Goal: Navigation & Orientation: Go to known website

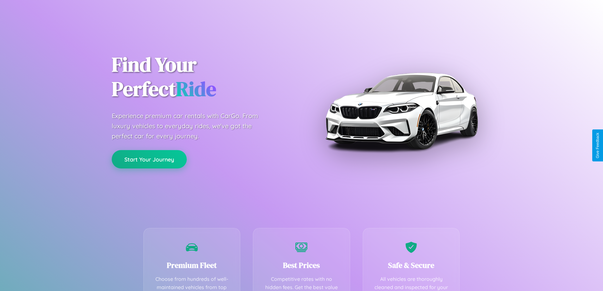
click at [149, 160] on button "Start Your Journey" at bounding box center [149, 159] width 75 height 18
click at [149, 159] on button "Start Your Journey" at bounding box center [149, 159] width 75 height 18
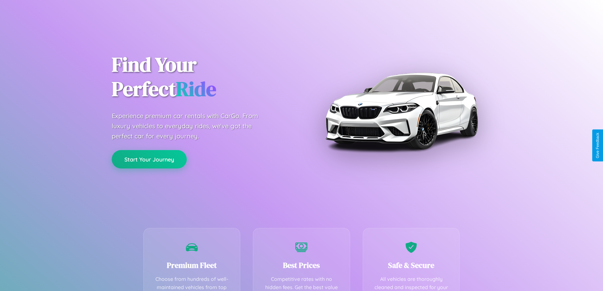
click at [149, 159] on button "Start Your Journey" at bounding box center [149, 159] width 75 height 18
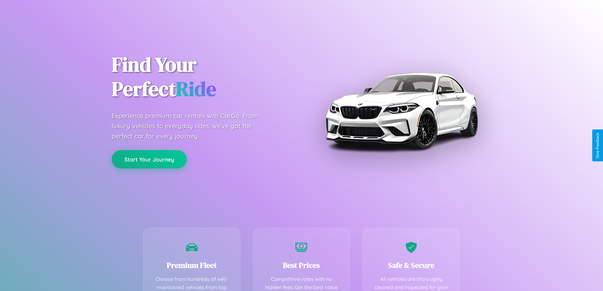
click at [149, 159] on button "Start Your Journey" at bounding box center [149, 159] width 75 height 18
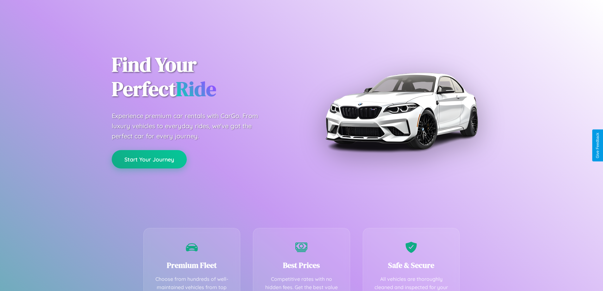
click at [149, 159] on button "Start Your Journey" at bounding box center [149, 159] width 75 height 18
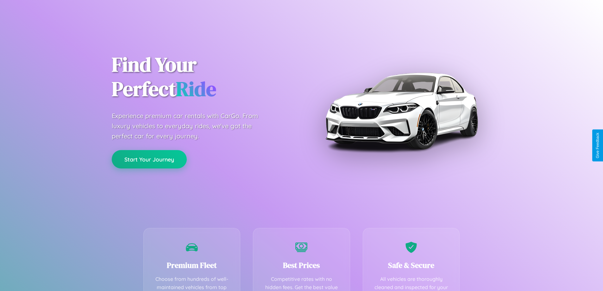
click at [149, 159] on button "Start Your Journey" at bounding box center [149, 159] width 75 height 18
